Goal: Task Accomplishment & Management: Use online tool/utility

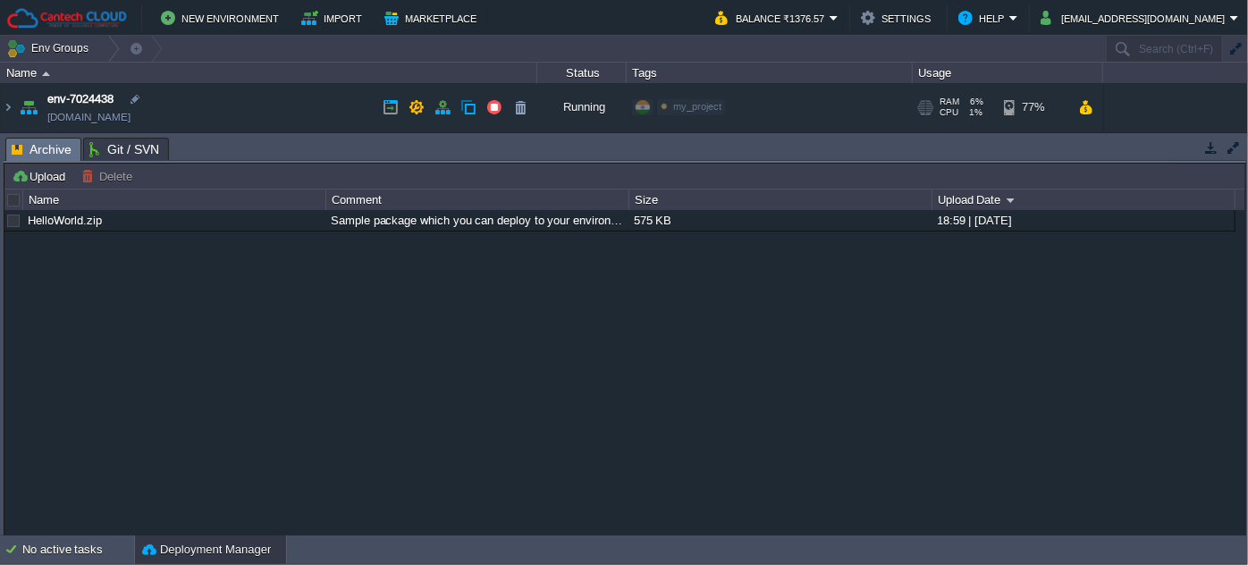
click at [16, 103] on img at bounding box center [28, 107] width 25 height 48
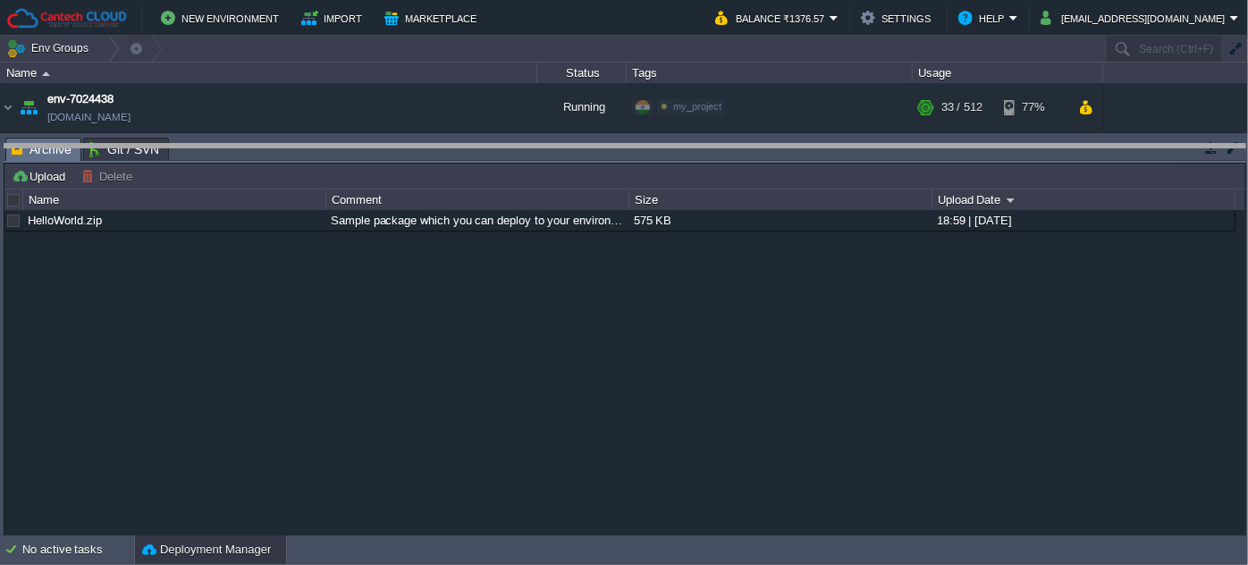
drag, startPoint x: 266, startPoint y: 138, endPoint x: 266, endPoint y: 224, distance: 86.7
click at [266, 224] on body "New Environment Import Marketplace Bonus ₹0.00 Upgrade Account Balance ₹1376.57…" at bounding box center [624, 282] width 1248 height 565
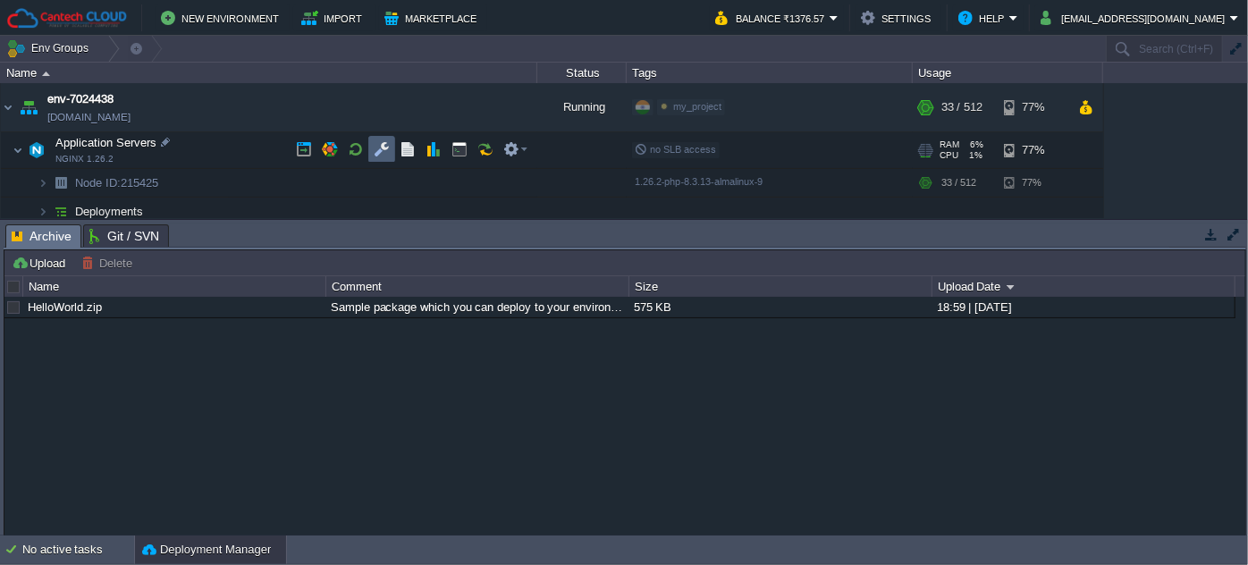
click at [385, 154] on button "button" at bounding box center [382, 149] width 16 height 16
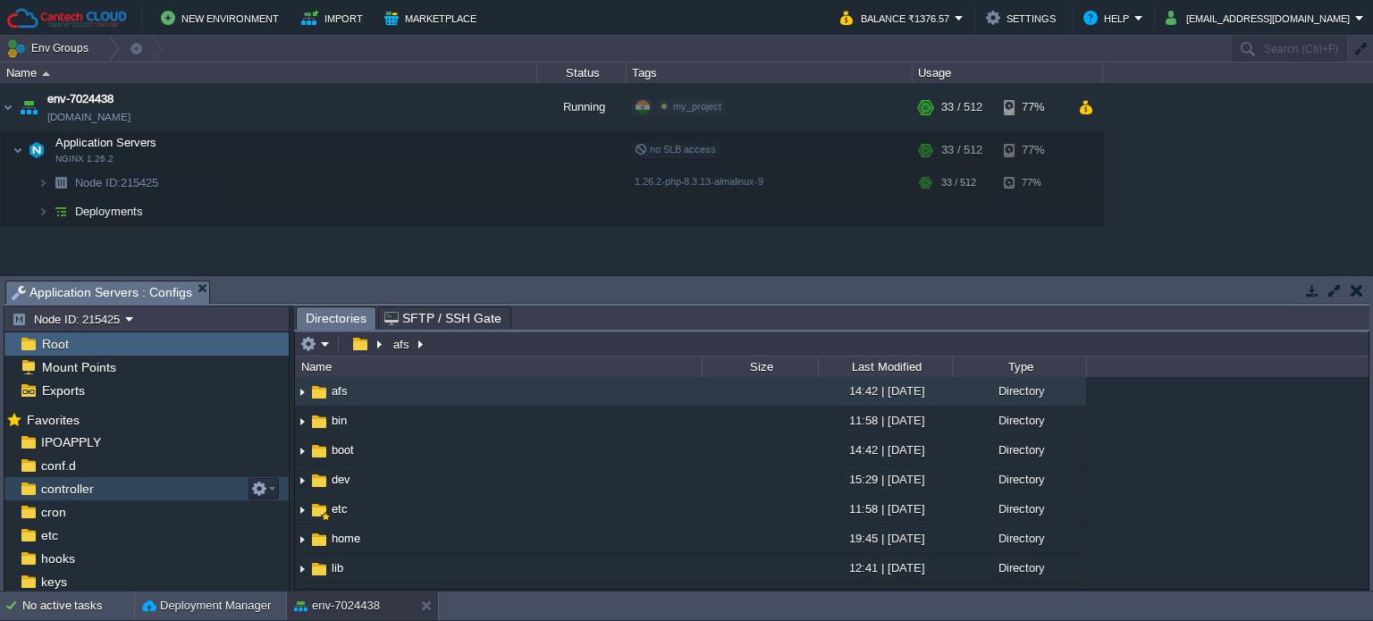
click at [81, 488] on span "controller" at bounding box center [67, 489] width 59 height 16
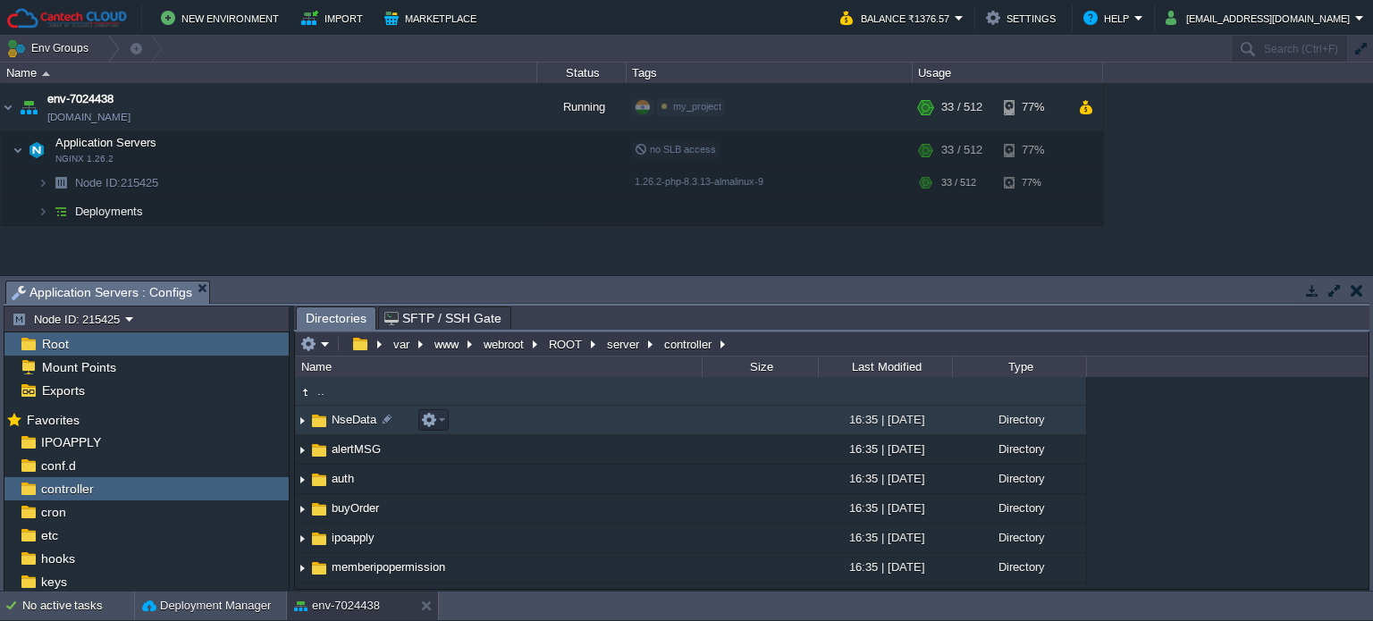
click at [347, 419] on span "NseData" at bounding box center [354, 419] width 50 height 15
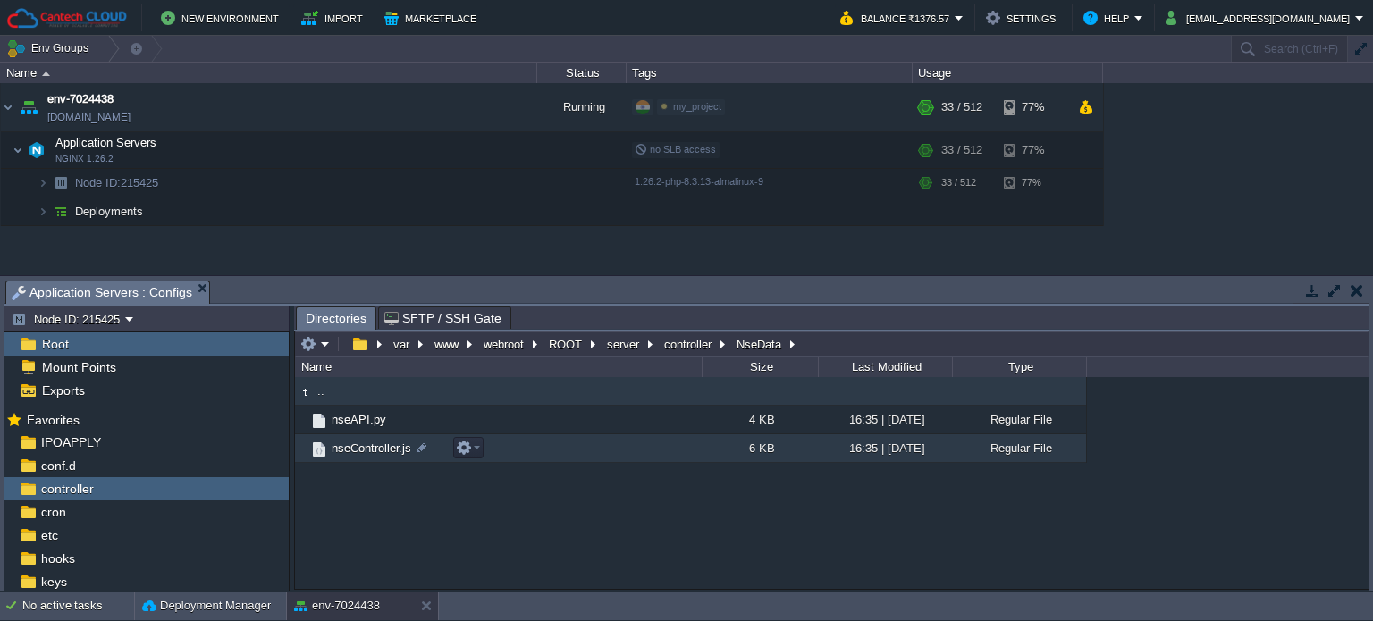
click at [349, 448] on span "nseController.js" at bounding box center [371, 448] width 85 height 15
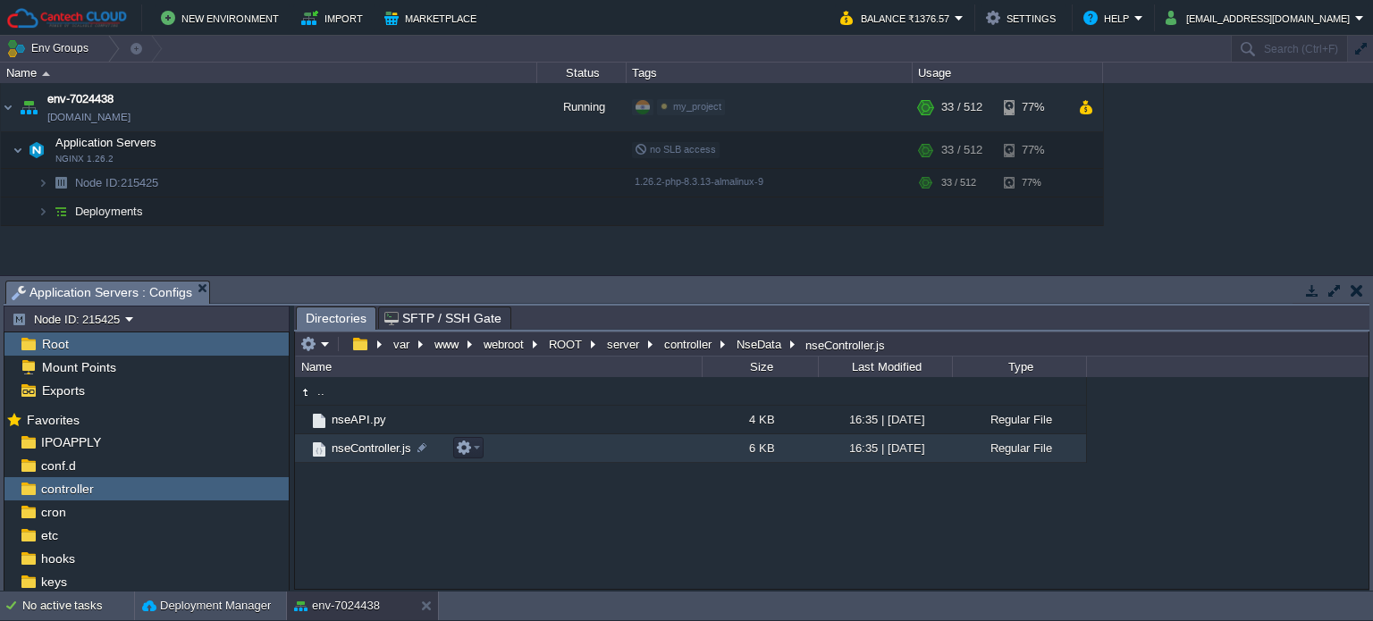
click at [349, 448] on span "nseController.js" at bounding box center [371, 448] width 85 height 15
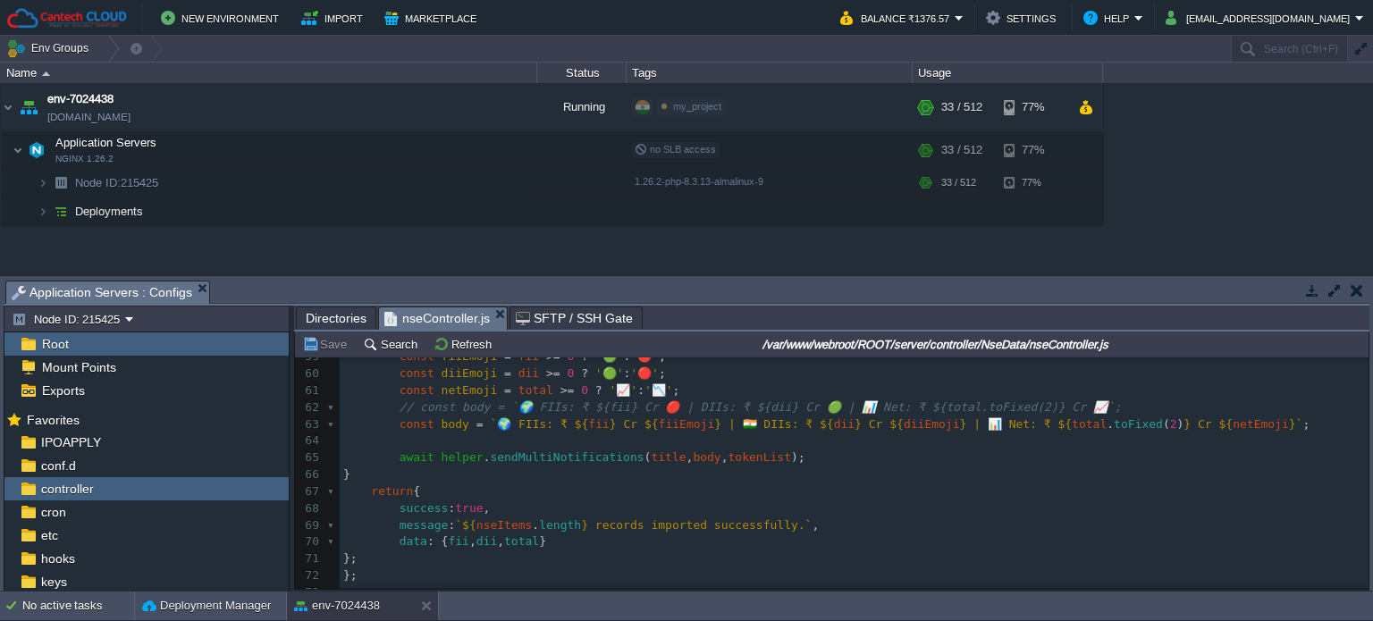
scroll to position [1162, 0]
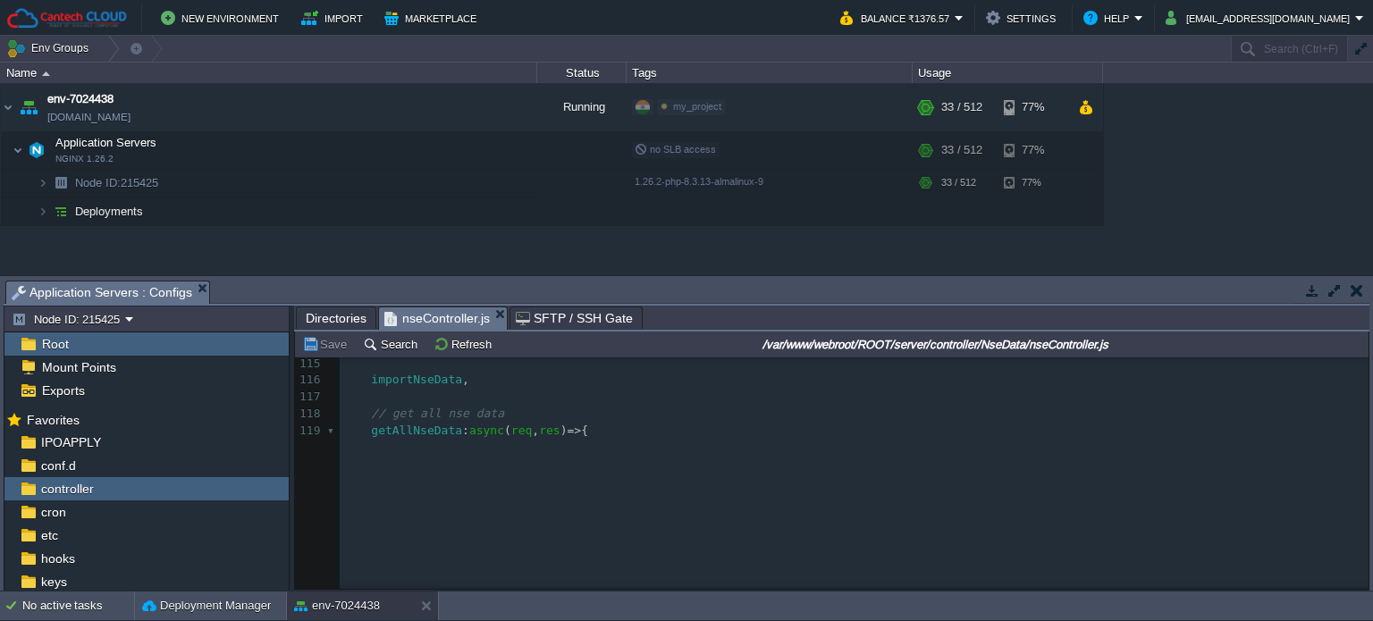
type textarea "​"
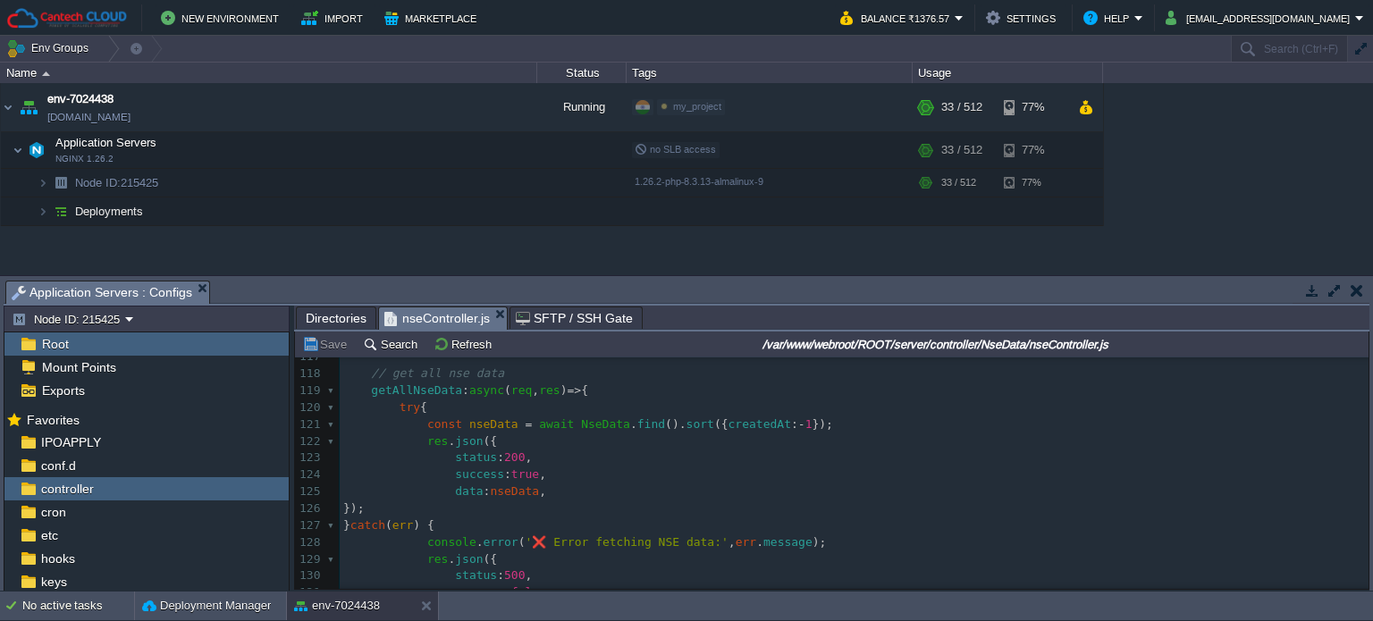
drag, startPoint x: 562, startPoint y: 485, endPoint x: 564, endPoint y: 495, distance: 11.1
click at [564, 494] on pre "data : nseData ," at bounding box center [854, 492] width 1029 height 17
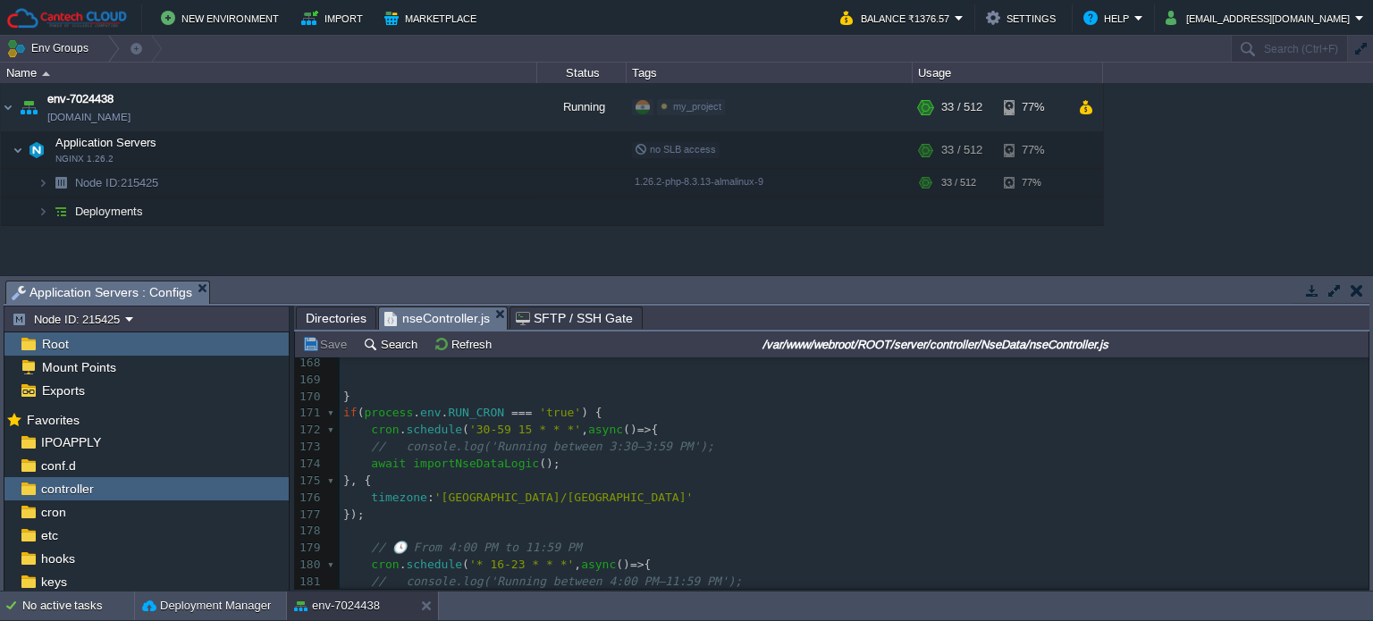
click at [554, 415] on div "186 data : nseData , 163 message : 'Server error while deleting data.' , 164 er…" at bounding box center [854, 473] width 1029 height 404
type textarea "true"
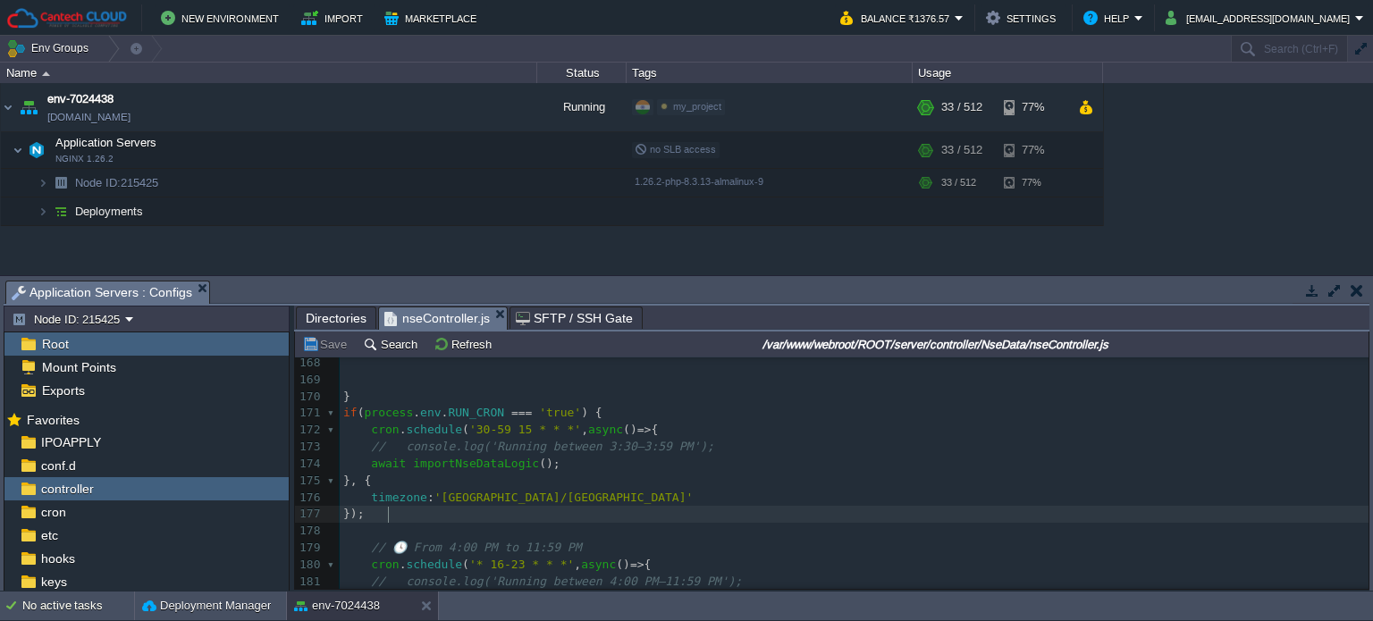
click at [541, 518] on pre "});" at bounding box center [854, 514] width 1029 height 17
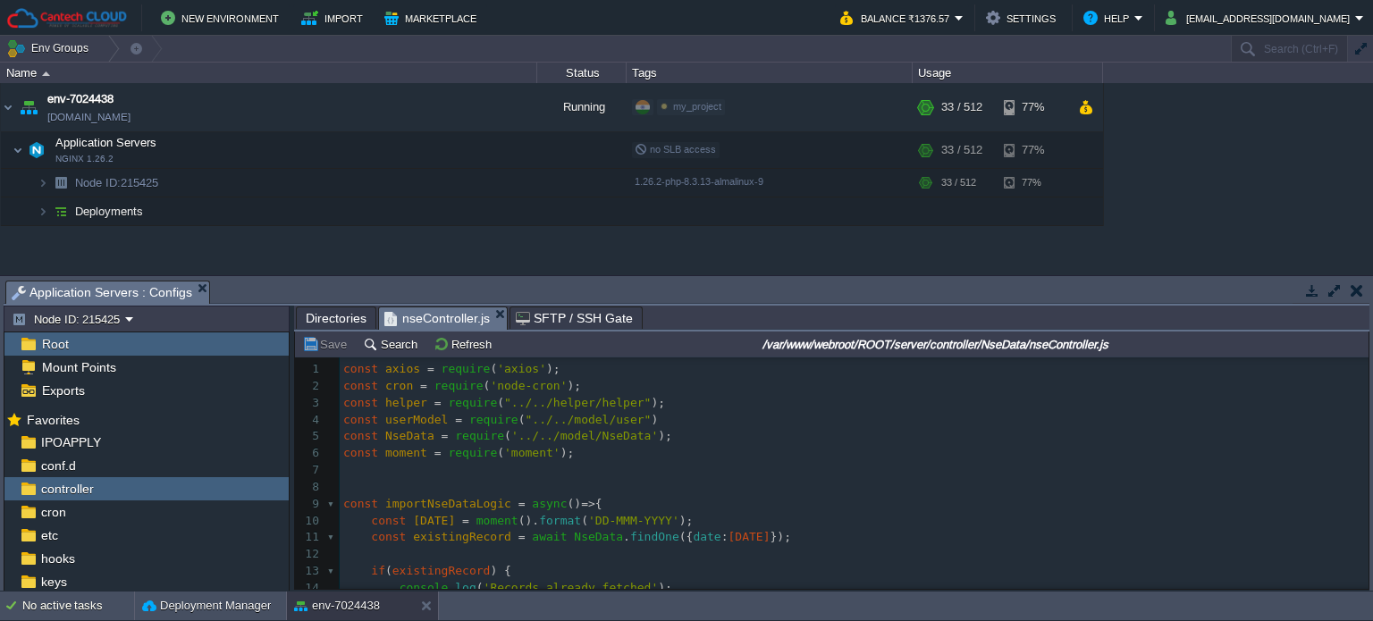
click at [583, 461] on pre "const moment = require ( 'moment' );" at bounding box center [854, 453] width 1029 height 17
click at [644, 461] on pre "const moment = require ( 'moment' );" at bounding box center [854, 453] width 1029 height 17
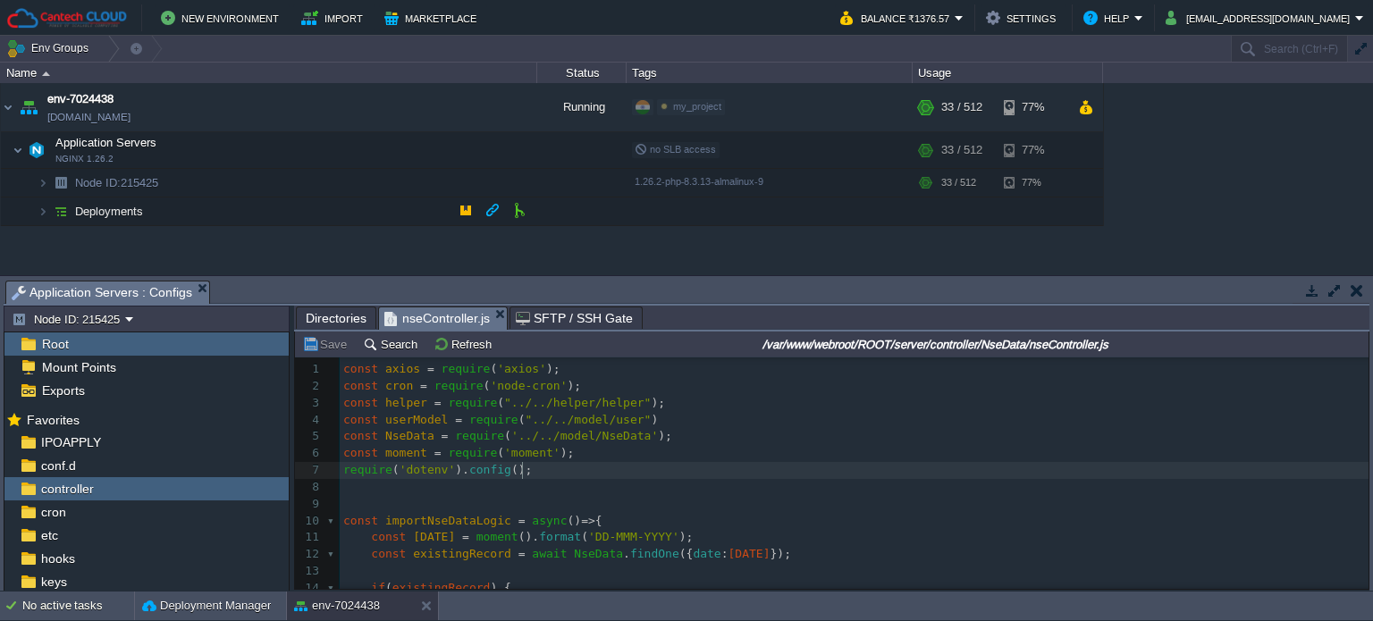
click at [337, 322] on span "Directories" at bounding box center [336, 318] width 61 height 21
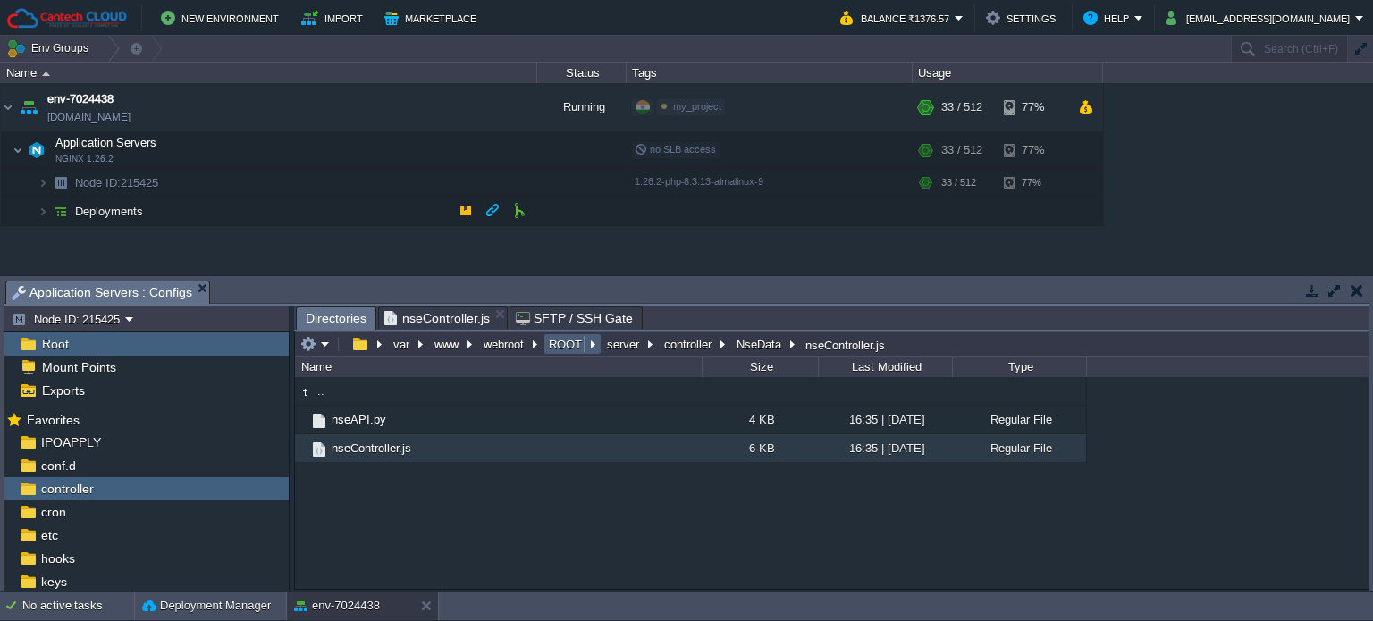
click at [569, 348] on button "ROOT" at bounding box center [566, 344] width 40 height 16
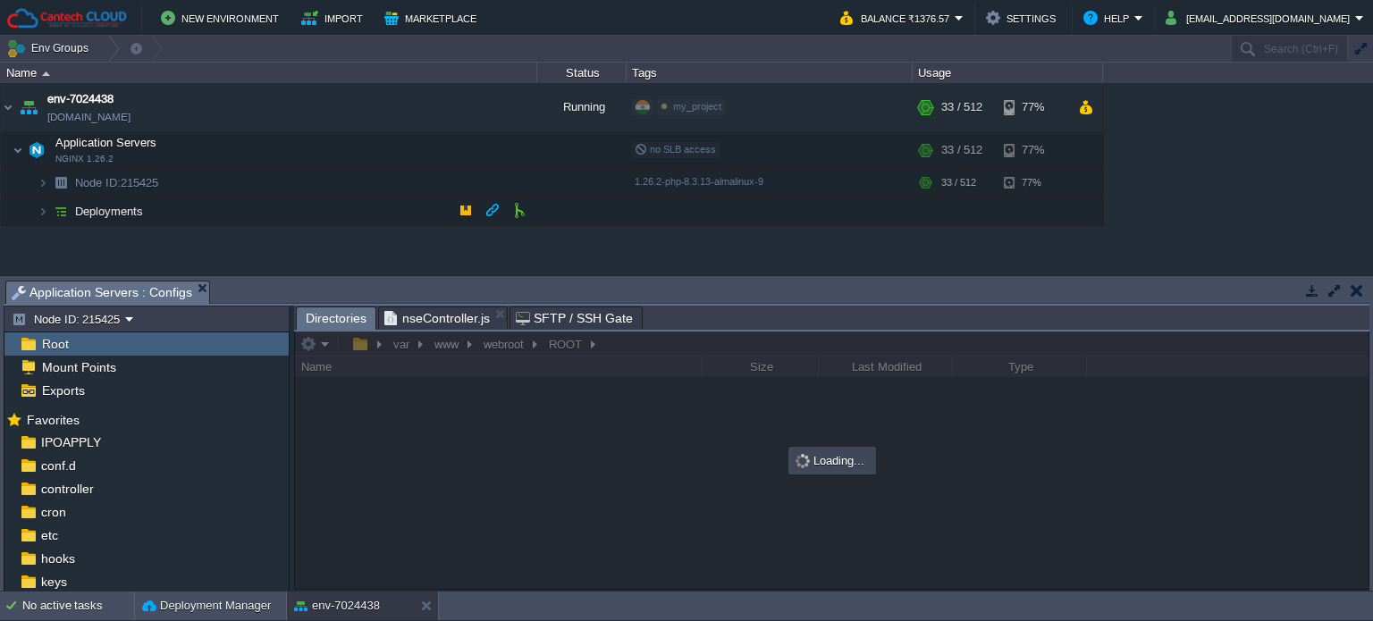
scroll to position [184, 0]
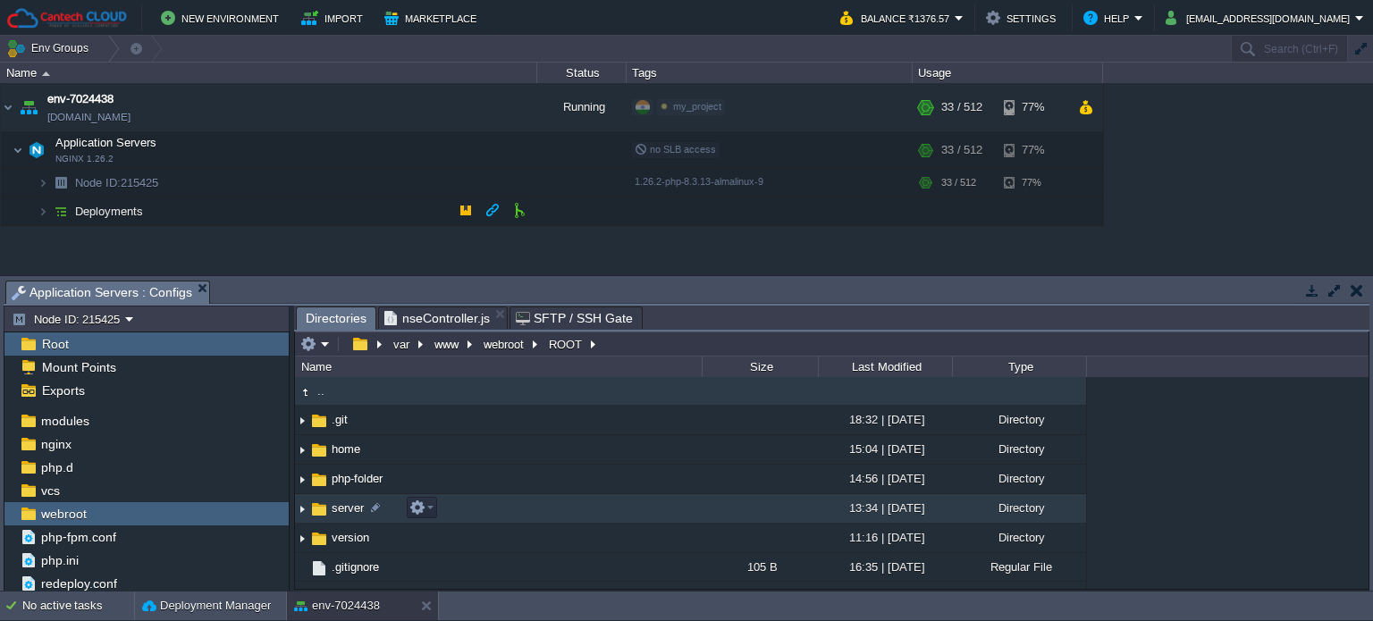
click at [352, 503] on span "server" at bounding box center [348, 508] width 38 height 15
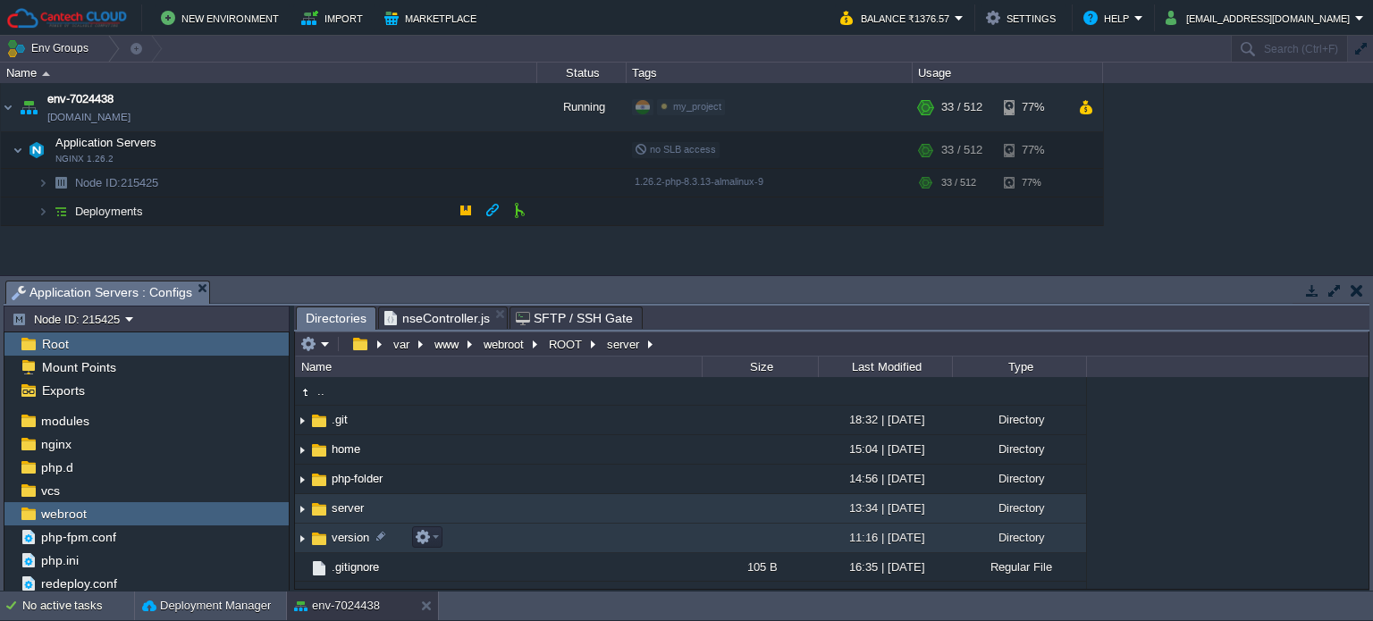
click at [338, 538] on span "version" at bounding box center [350, 537] width 43 height 15
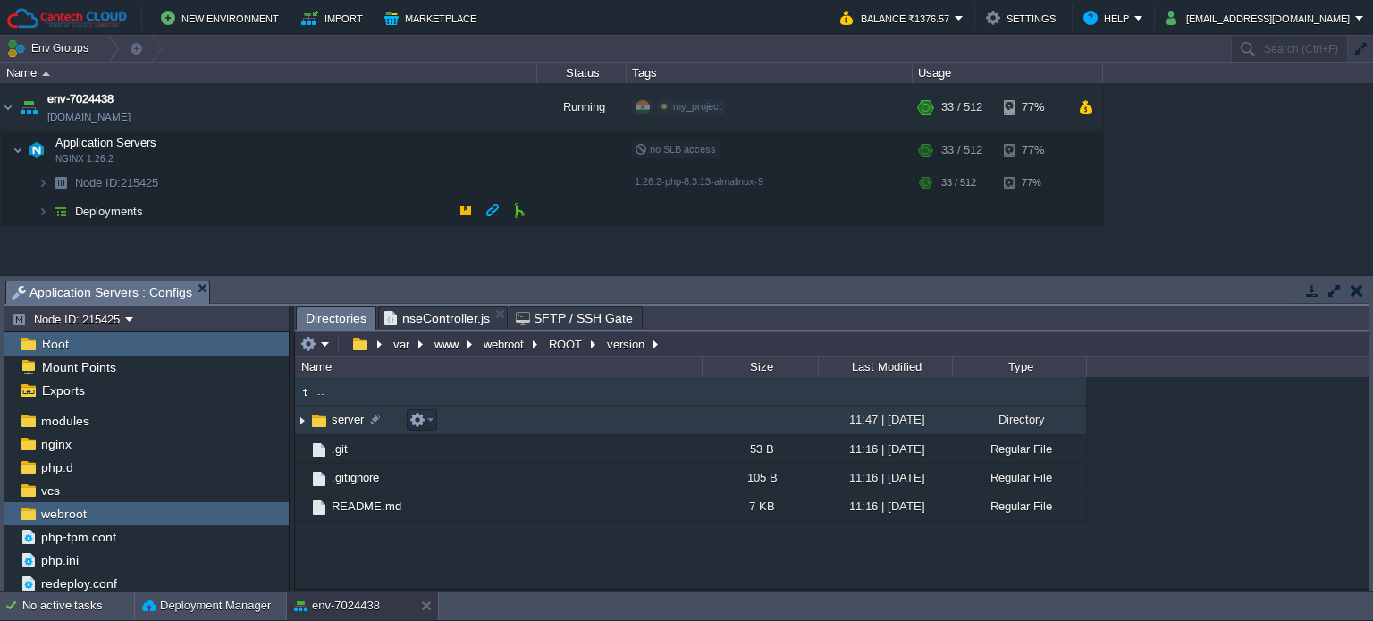
click at [354, 425] on span "server" at bounding box center [348, 419] width 38 height 15
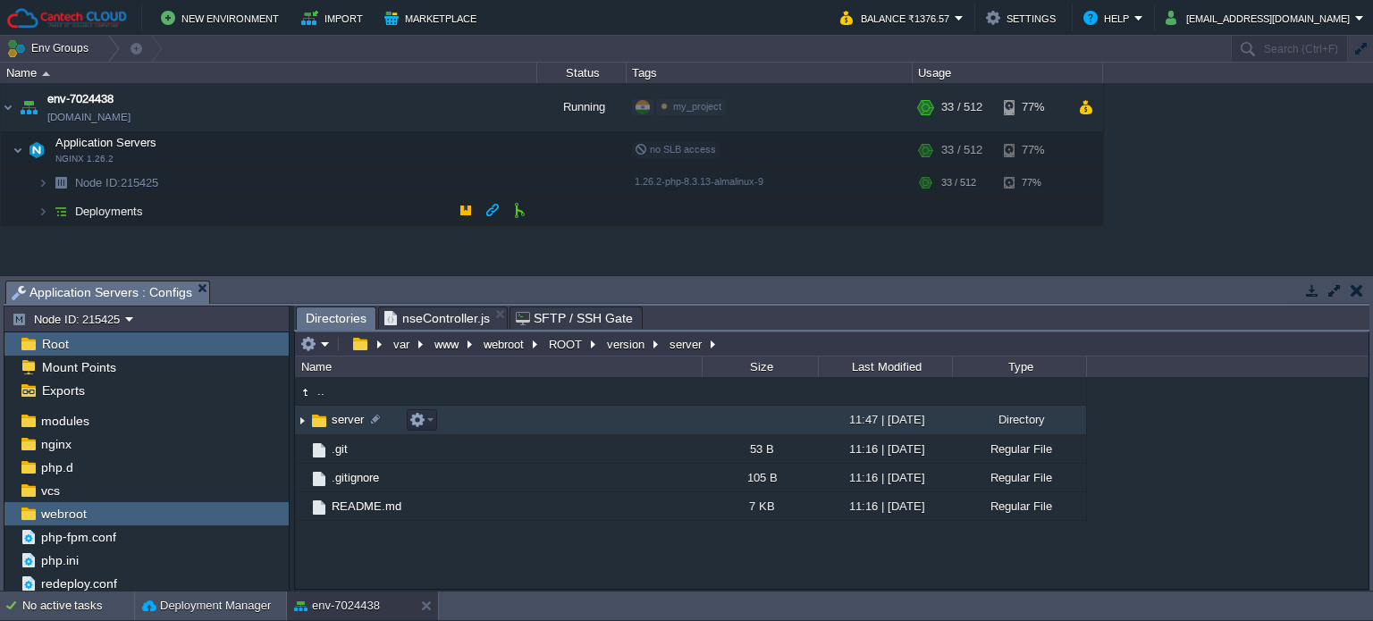
click at [354, 425] on span "server" at bounding box center [348, 419] width 38 height 15
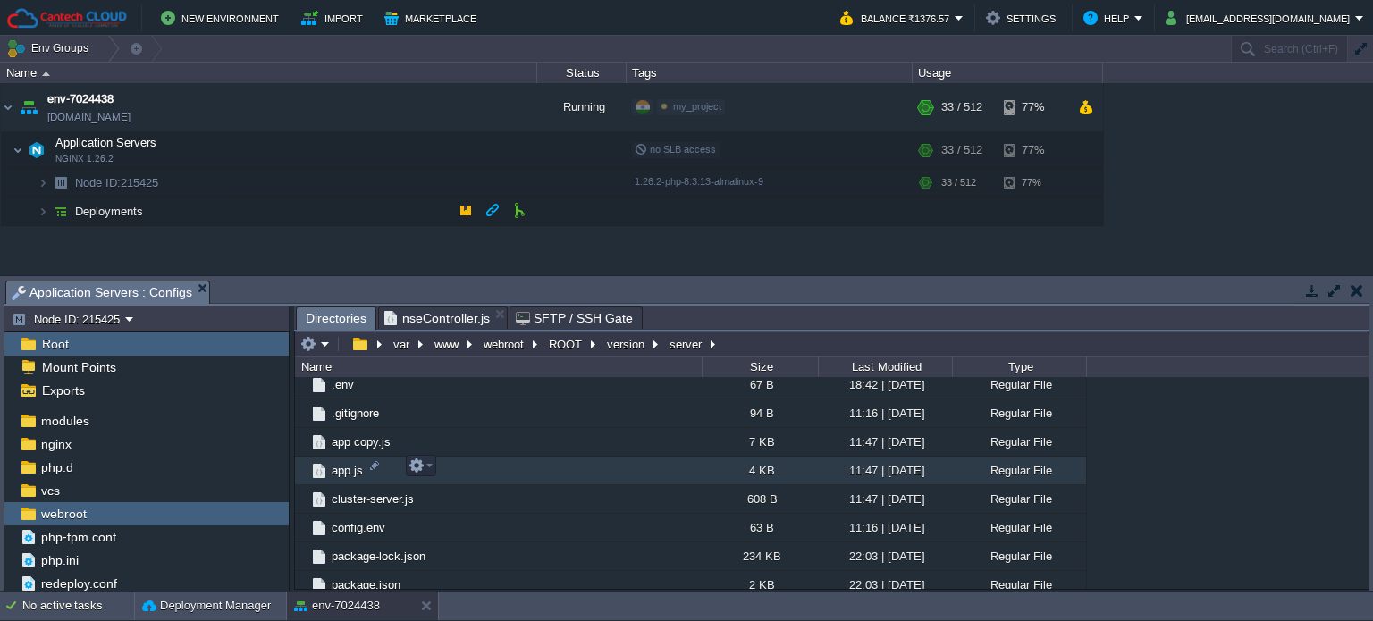
scroll to position [395, 0]
click at [345, 462] on span "app.js" at bounding box center [347, 465] width 37 height 15
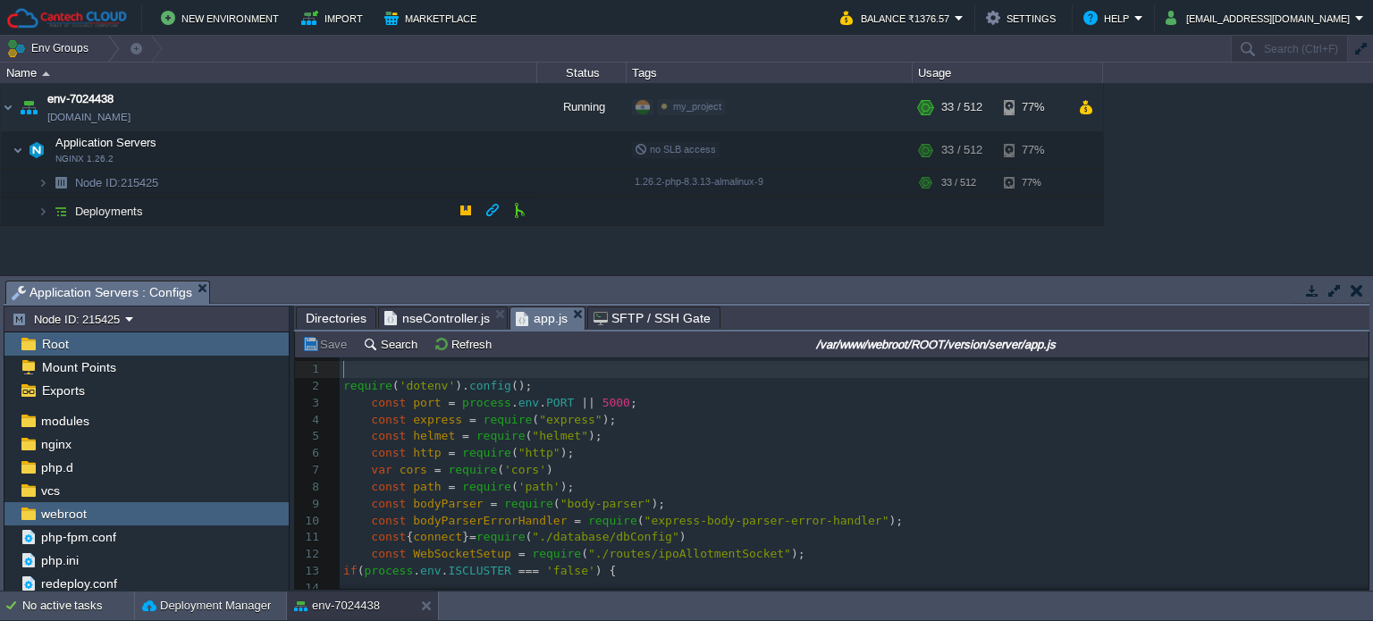
scroll to position [5, 0]
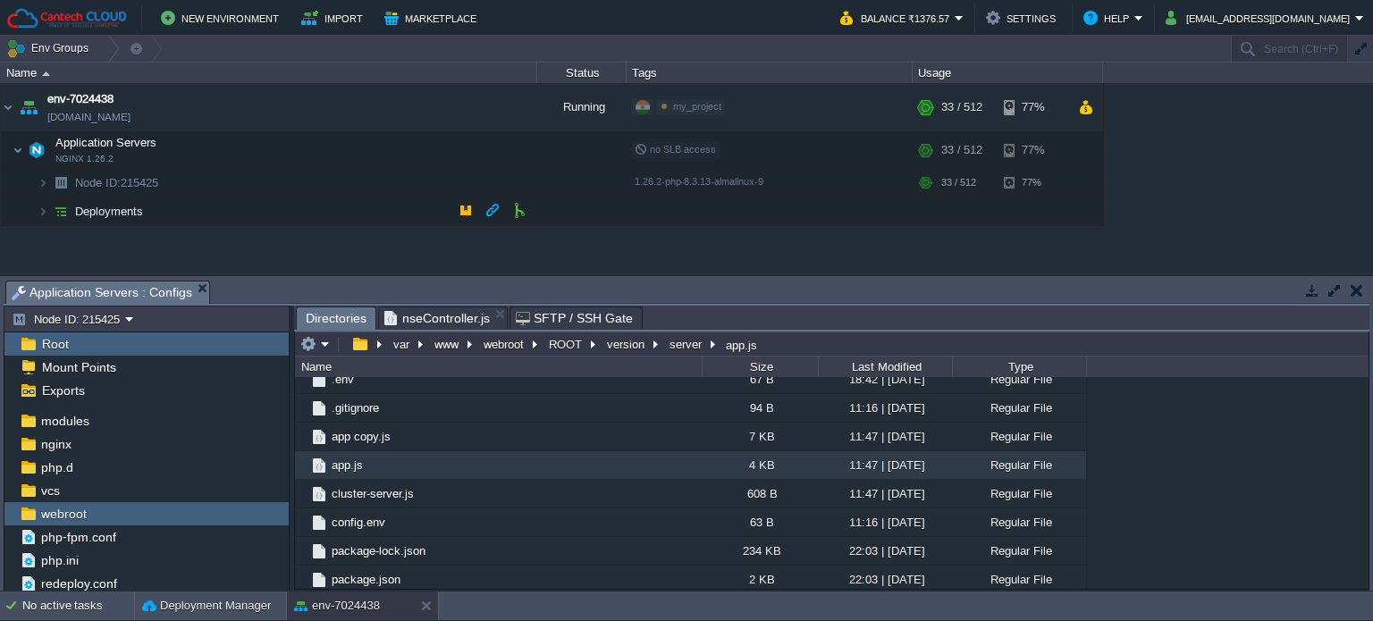
click at [420, 323] on span "nseController.js" at bounding box center [438, 318] width 106 height 21
click at [317, 317] on span "Directories" at bounding box center [336, 319] width 61 height 22
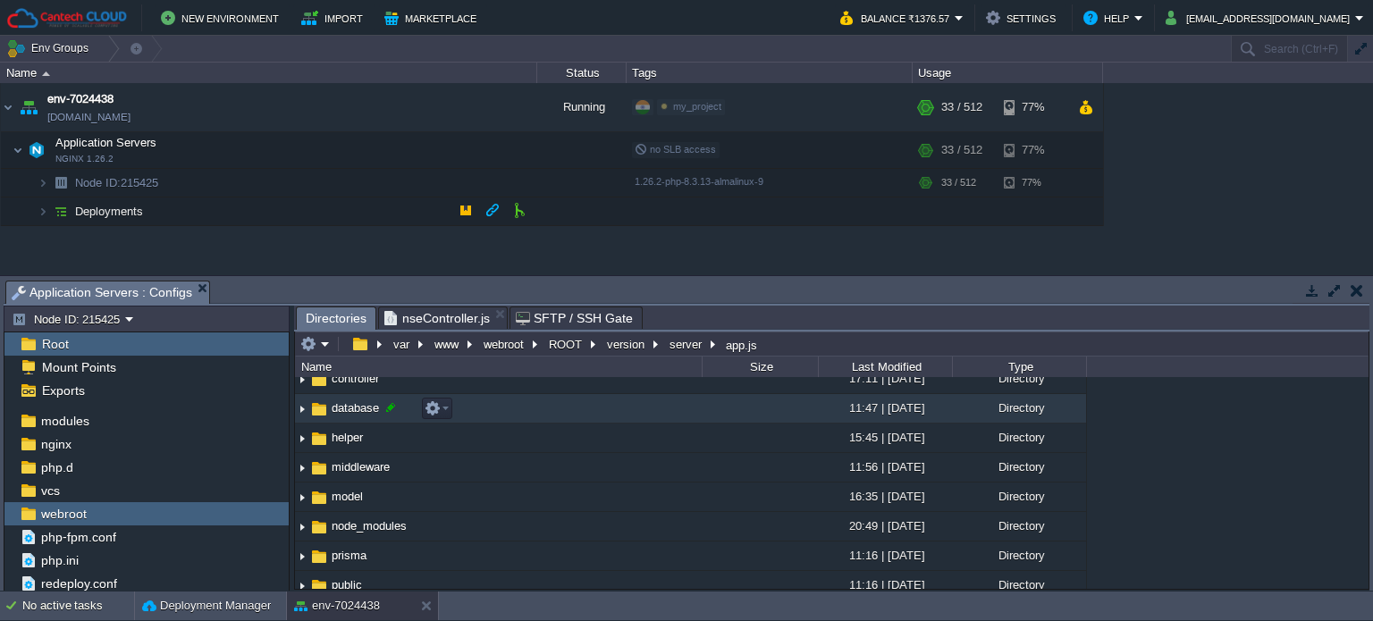
scroll to position [0, 0]
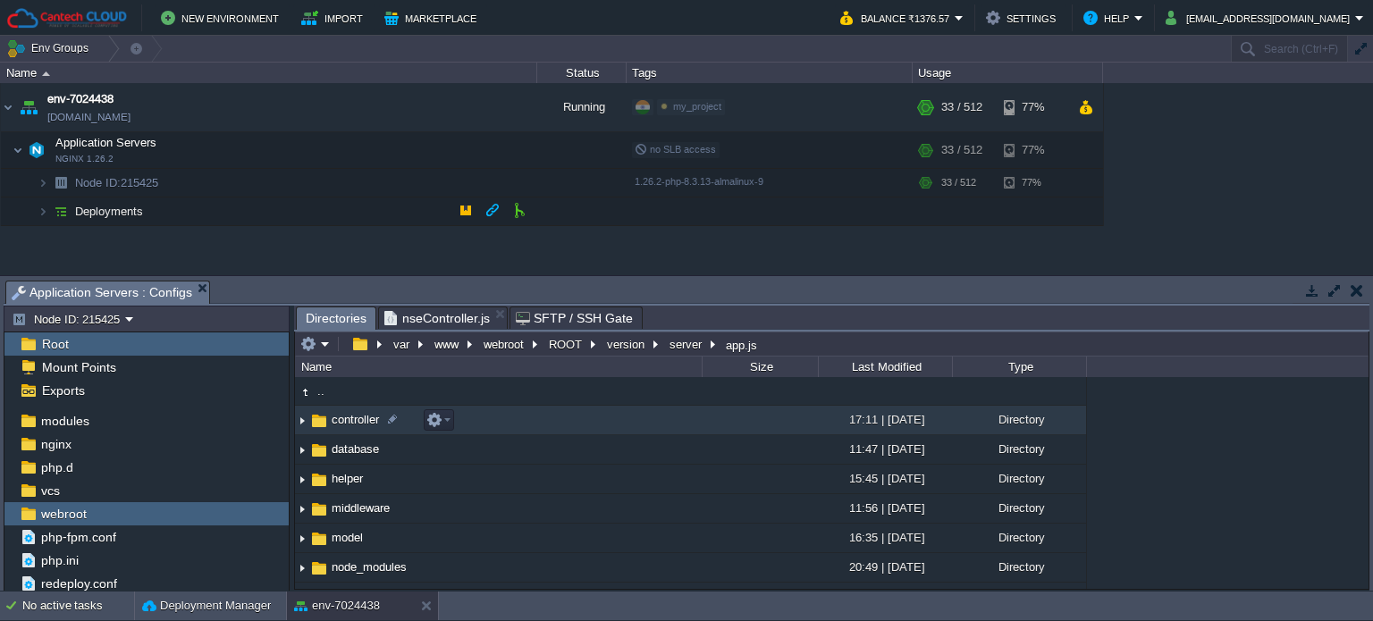
click at [358, 425] on span "controller" at bounding box center [355, 419] width 53 height 15
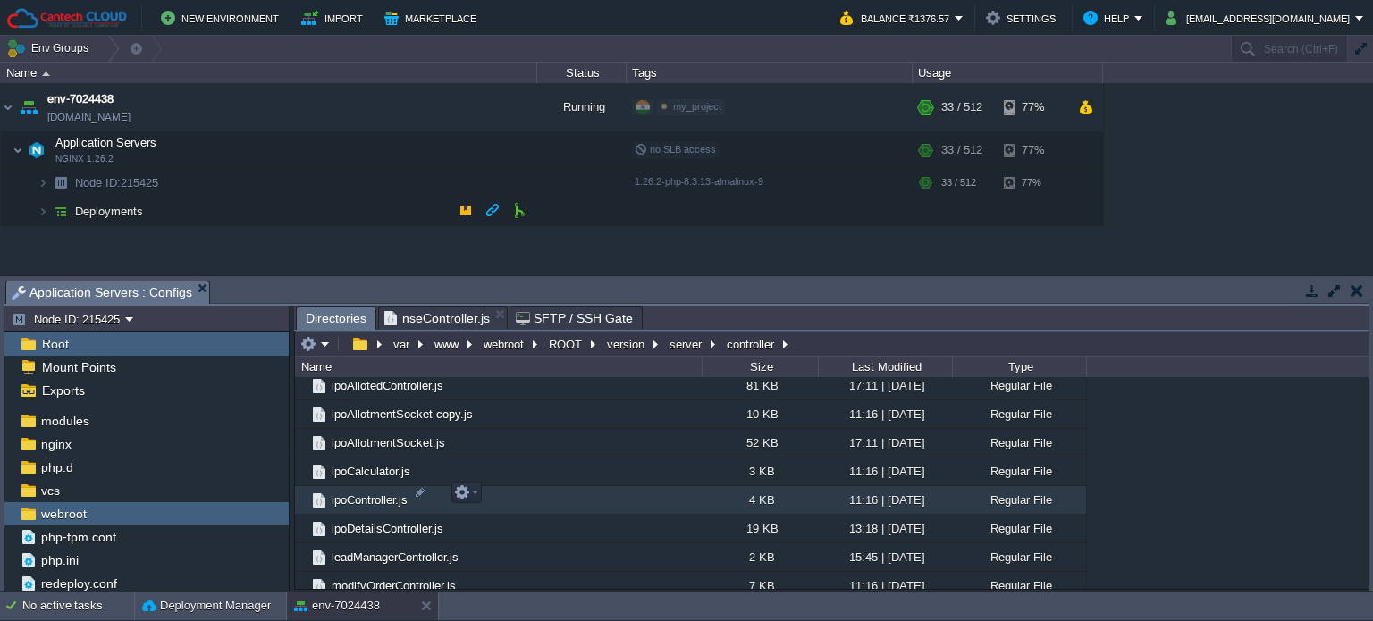
scroll to position [690, 0]
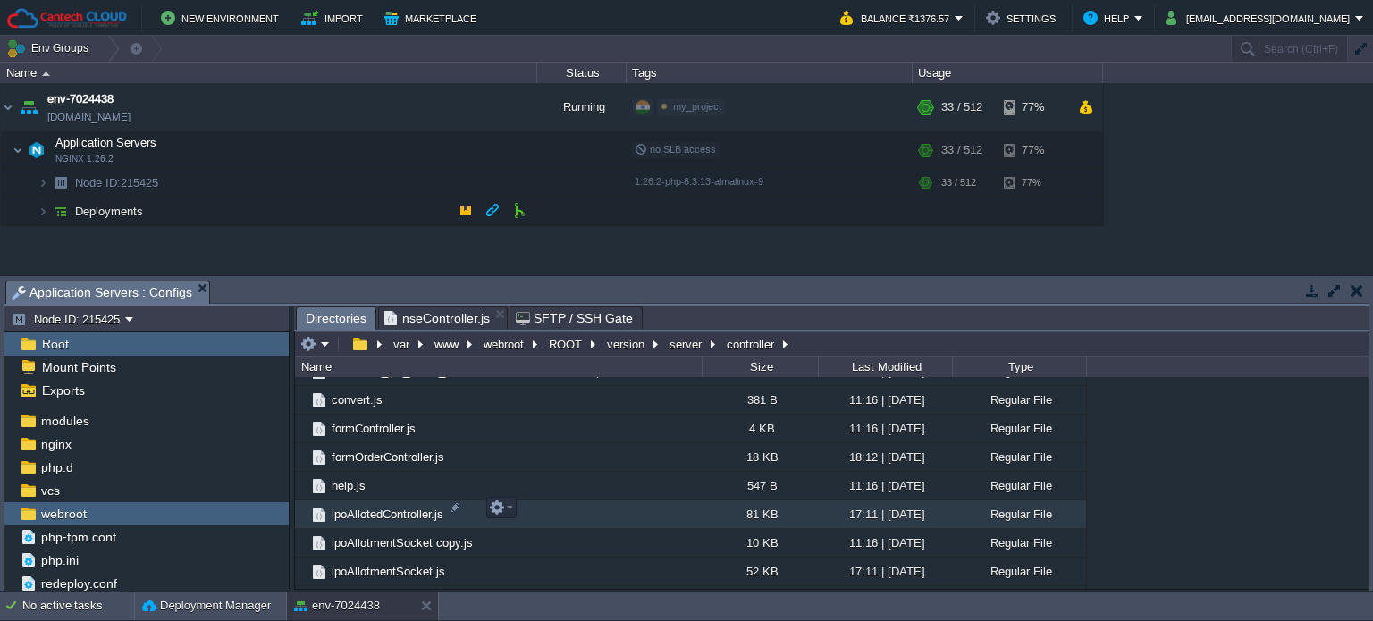
click at [376, 501] on td "ipoAllotedController.js" at bounding box center [498, 515] width 407 height 29
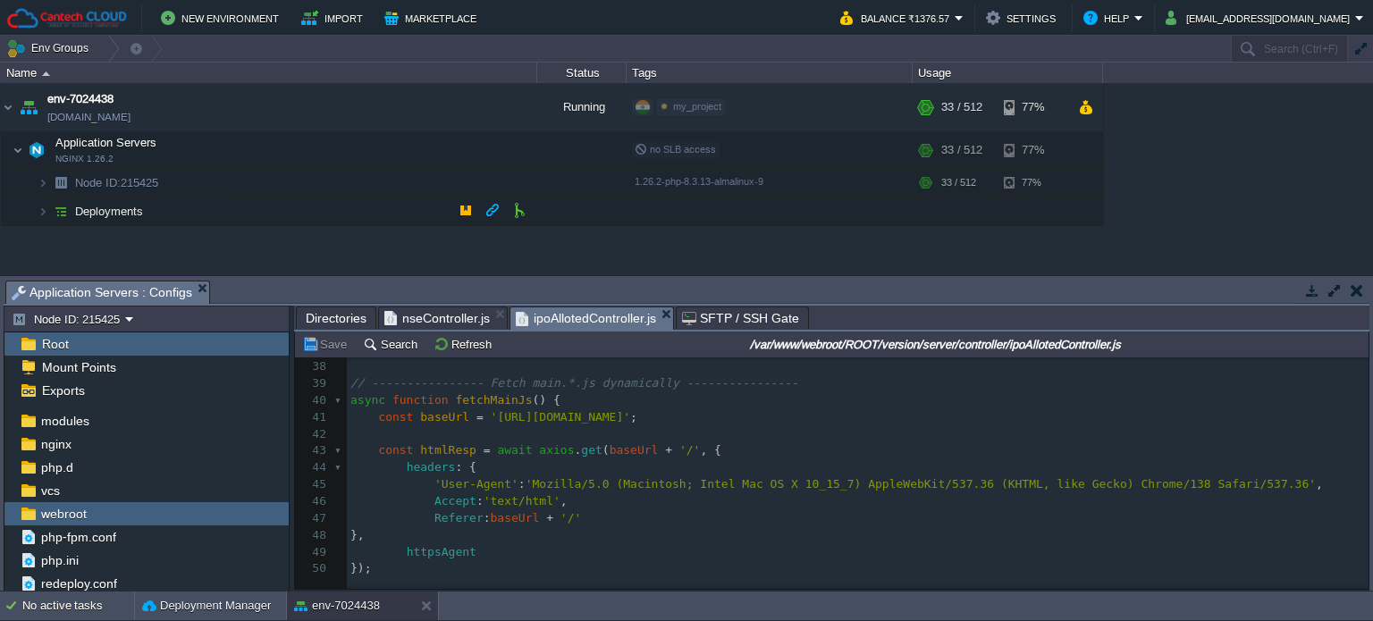
scroll to position [447, 0]
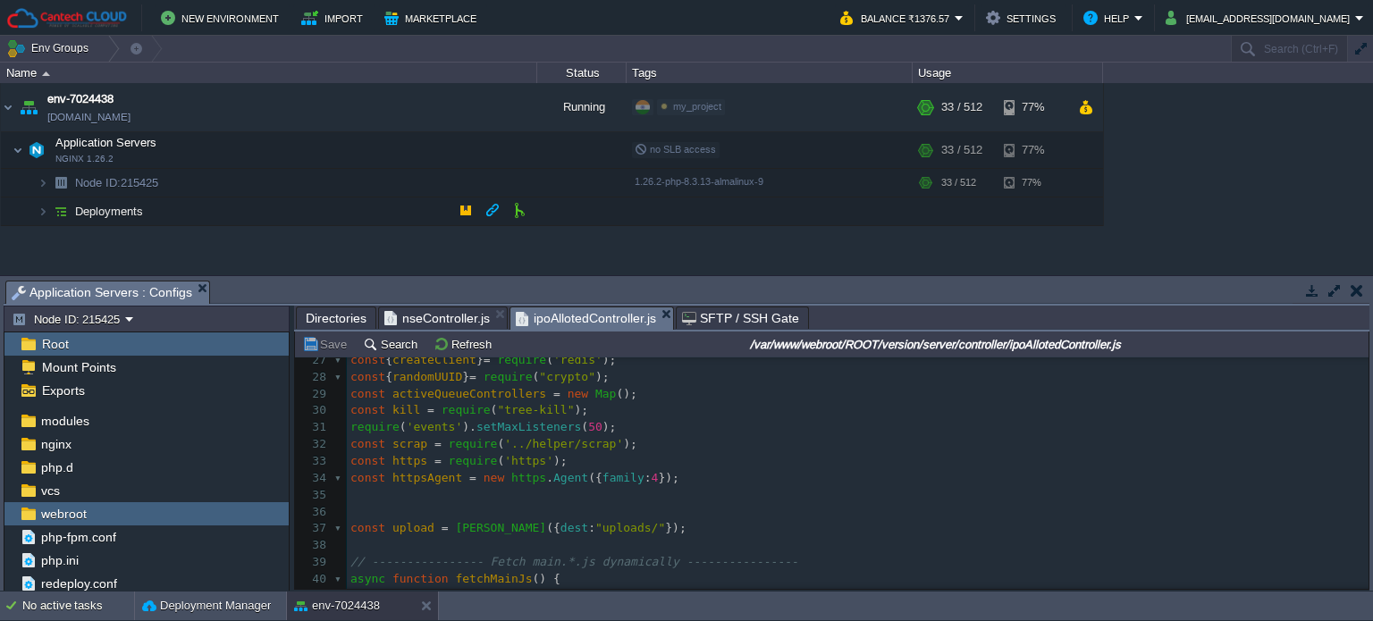
click at [361, 553] on pre "​" at bounding box center [858, 545] width 1022 height 17
paste textarea "c"
paste textarea """
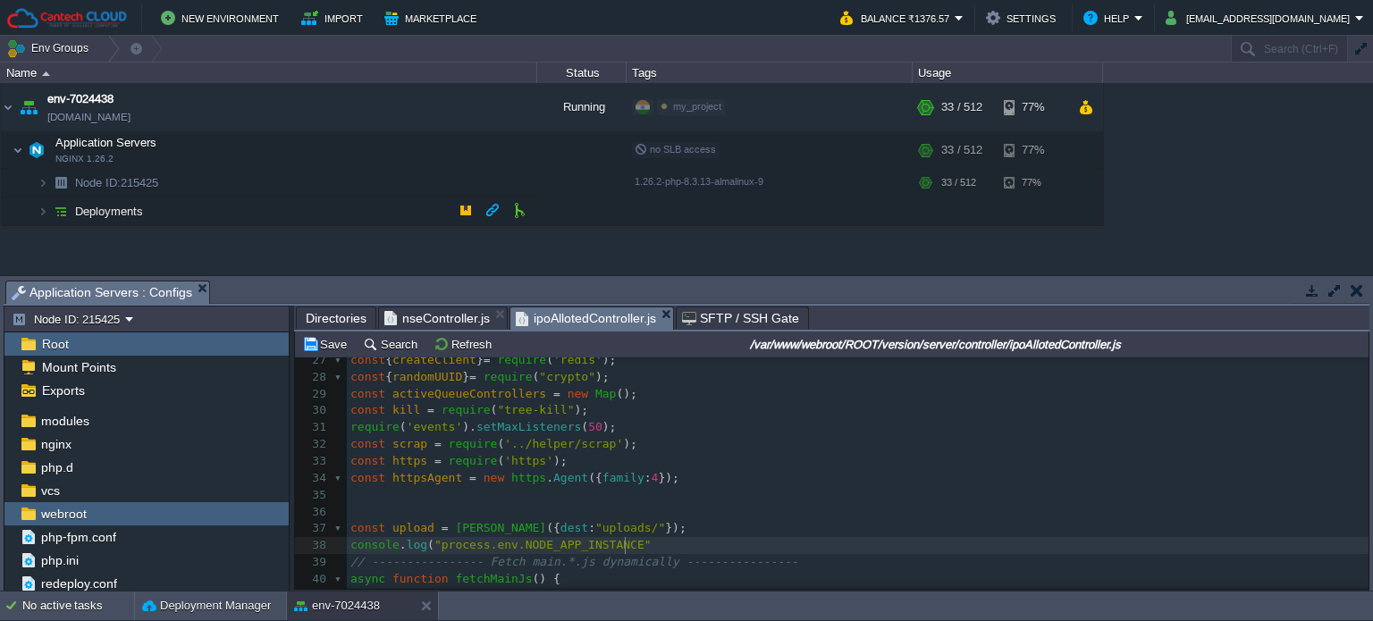
type textarea "console.log("","
paste textarea ")"
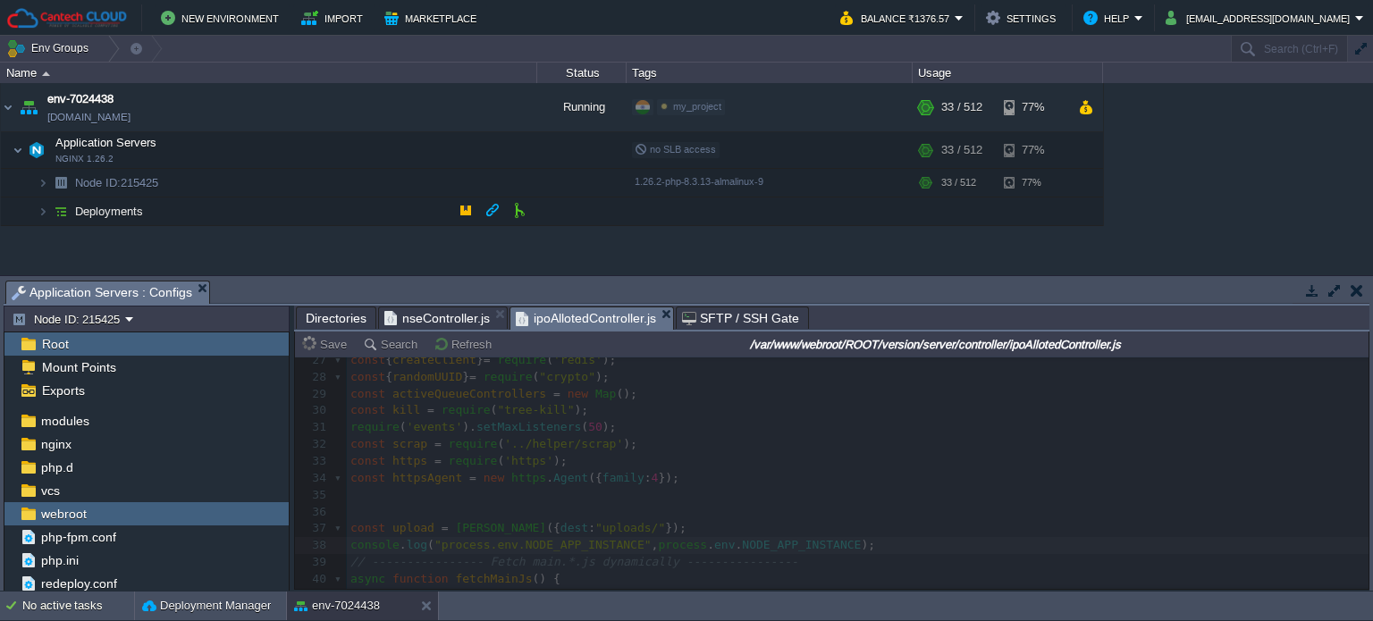
type textarea ", );"
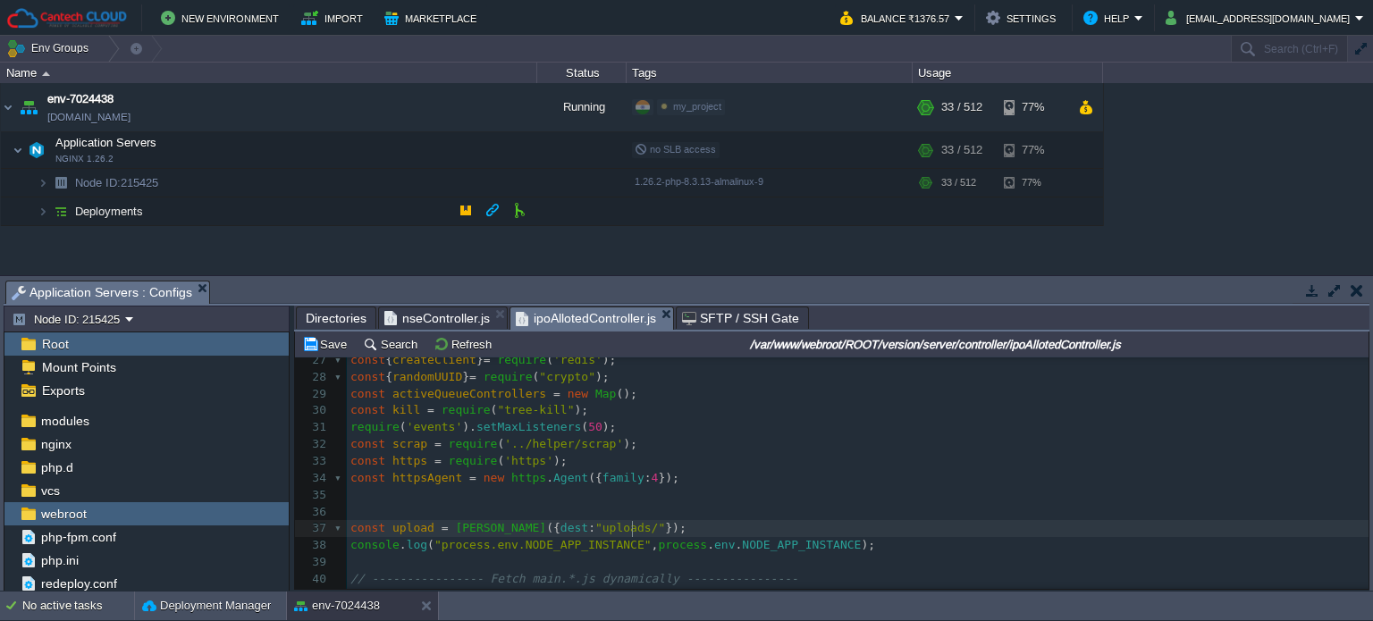
click at [919, 539] on pre "console . log ( "process.env.NODE_APP_INSTANCE" , process . env . NODE_APP_INST…" at bounding box center [858, 545] width 1022 height 17
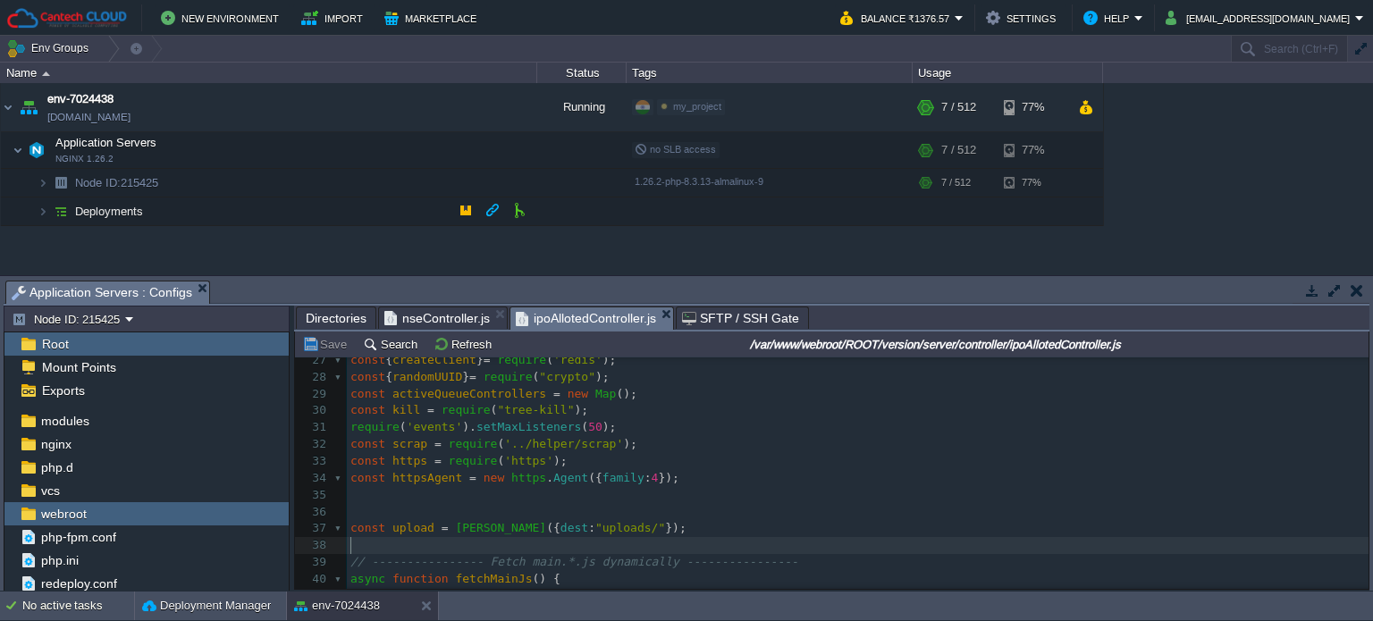
click at [325, 316] on span "Directories" at bounding box center [336, 318] width 61 height 21
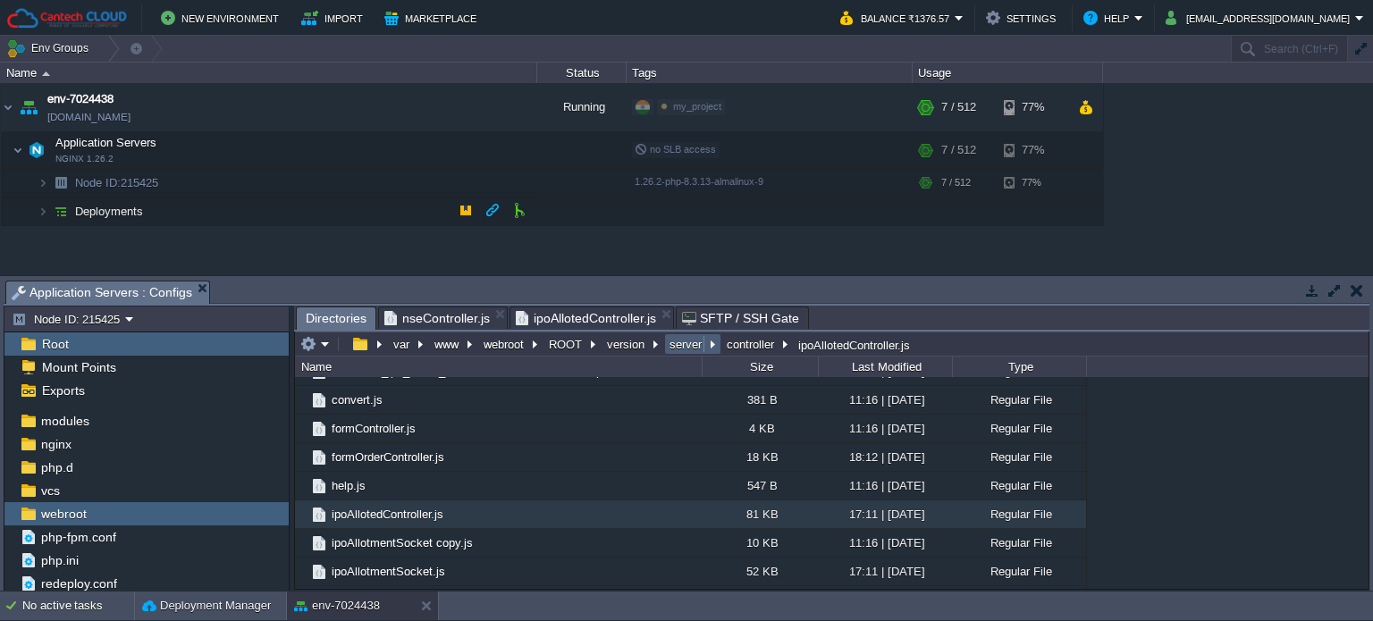
click at [683, 344] on button "server" at bounding box center [686, 344] width 39 height 16
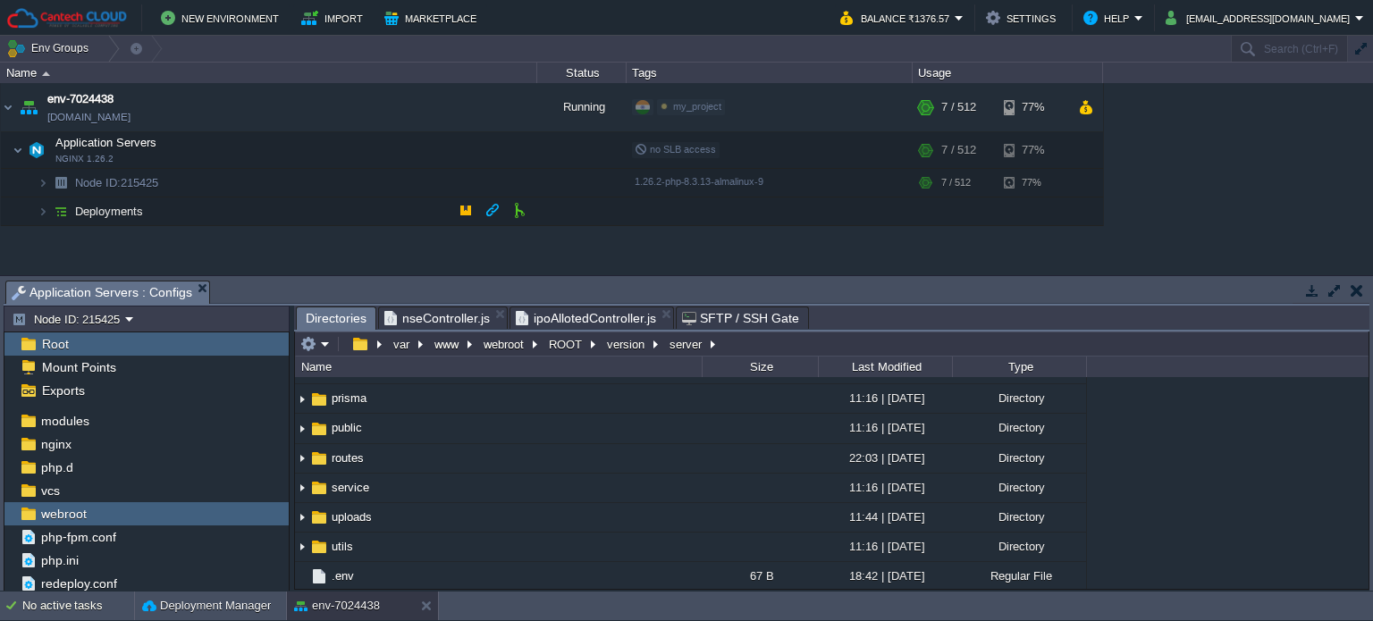
scroll to position [358, 0]
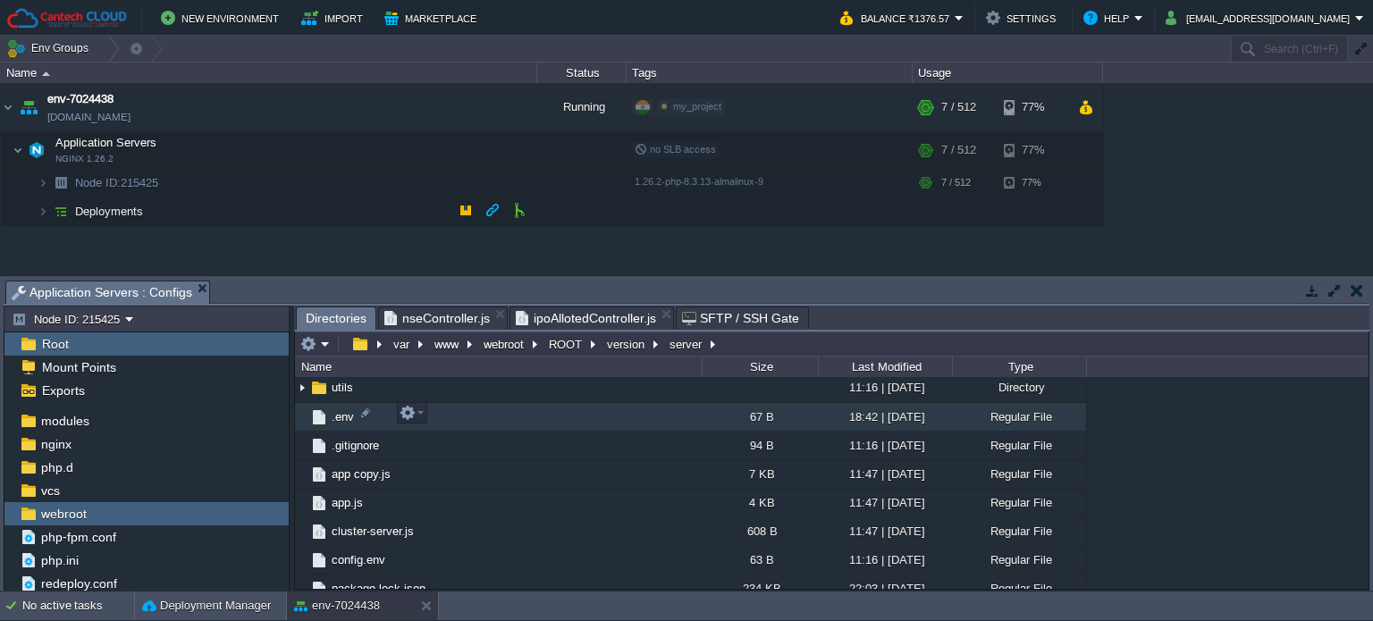
click at [351, 421] on span ".env" at bounding box center [343, 417] width 28 height 15
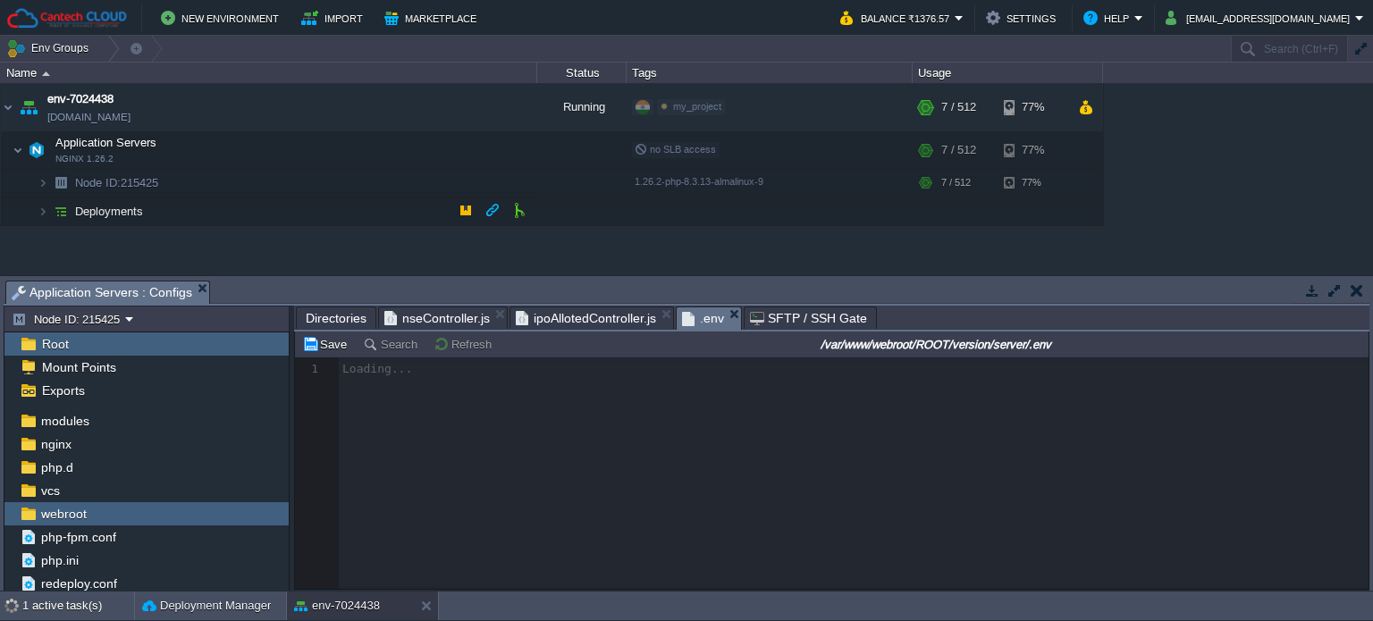
scroll to position [5, 0]
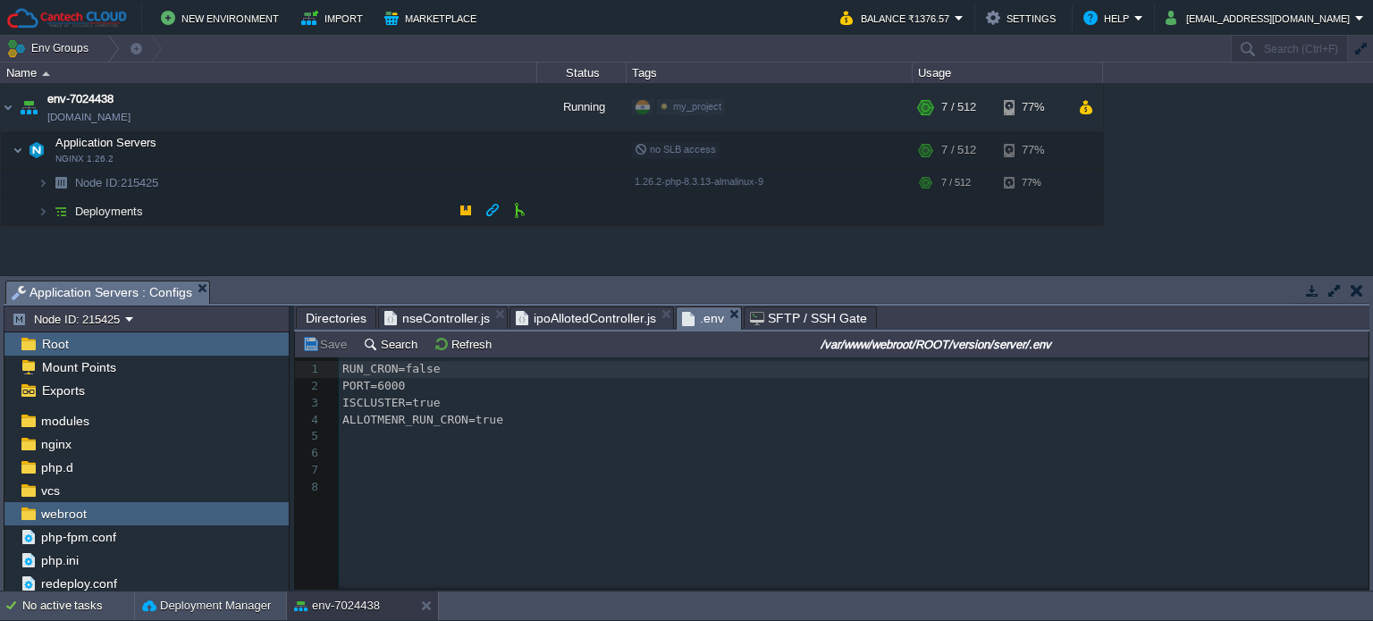
click at [494, 426] on div "8 1 RUN_CRON=false 2 PORT=6000 3 ISCLUSTER=true 4 ALLOTMENR_RUN_CRON=true 5 ​ 6…" at bounding box center [856, 428] width 1035 height 135
